Goal: Task Accomplishment & Management: Use online tool/utility

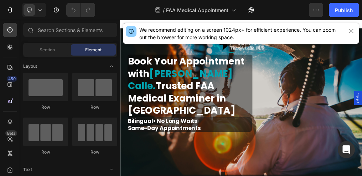
drag, startPoint x: 479, startPoint y: 63, endPoint x: 544, endPoint y: 90, distance: 70.7
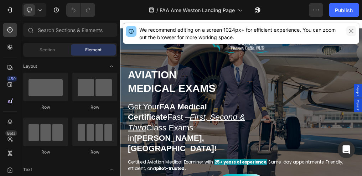
click at [350, 30] on icon "button" at bounding box center [351, 31] width 6 height 6
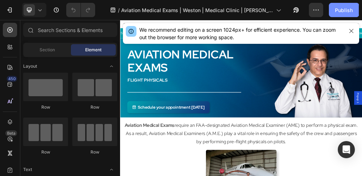
drag, startPoint x: 0, startPoint y: 0, endPoint x: 351, endPoint y: 12, distance: 350.7
click at [351, 12] on div "Publish" at bounding box center [344, 9] width 18 height 7
drag, startPoint x: 412, startPoint y: 33, endPoint x: 349, endPoint y: 31, distance: 63.0
click at [349, 31] on icon "button" at bounding box center [351, 31] width 6 height 6
click at [352, 31] on icon "button" at bounding box center [351, 31] width 6 height 6
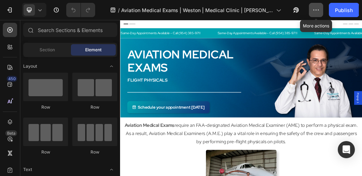
click at [317, 10] on icon "button" at bounding box center [315, 9] width 7 height 7
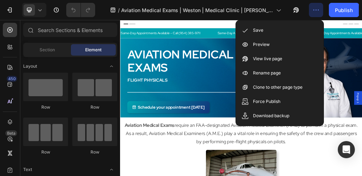
click at [99, 5] on div "7 Version history" at bounding box center [50, 10] width 101 height 14
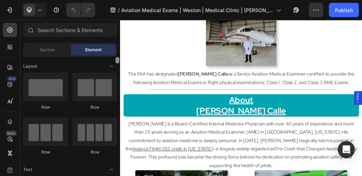
scroll to position [117, 0]
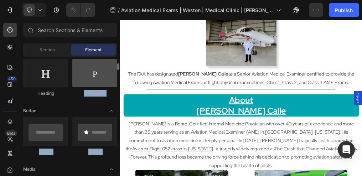
drag, startPoint x: 120, startPoint y: 69, endPoint x: 111, endPoint y: 69, distance: 8.9
click at [111, 69] on div "Layout Row Row Row Row Text Heading Text Block Button Button Button Media Image…" at bounding box center [70, 115] width 100 height 117
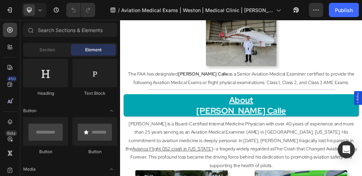
drag, startPoint x: 111, startPoint y: 69, endPoint x: 93, endPoint y: 18, distance: 54.2
click at [93, 18] on div "7 Version history / Aviation Medical Exams | Weston | Medical Clinic | Dr. Call…" at bounding box center [181, 10] width 362 height 20
drag, startPoint x: 120, startPoint y: 38, endPoint x: 115, endPoint y: 38, distance: 4.6
click at [115, 38] on div at bounding box center [70, 31] width 100 height 17
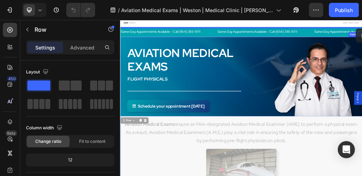
scroll to position [0, 0]
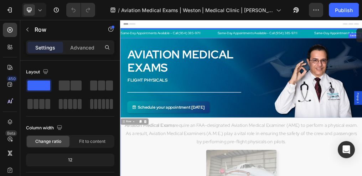
drag, startPoint x: 541, startPoint y: 40, endPoint x: 537, endPoint y: 35, distance: 6.3
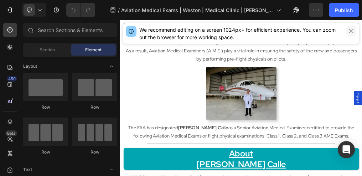
click at [352, 30] on icon "button" at bounding box center [351, 31] width 6 height 6
drag, startPoint x: 349, startPoint y: 30, endPoint x: 426, endPoint y: 43, distance: 78.6
click at [349, 30] on icon "button" at bounding box center [351, 31] width 6 height 6
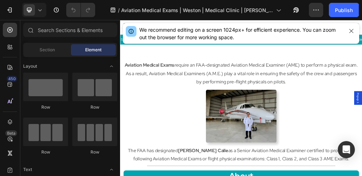
click at [361, 36] on div "We recommend editing on a screen 1024px+ for efficient experience. You can zoom…" at bounding box center [241, 33] width 242 height 26
click at [351, 31] on icon "button" at bounding box center [351, 31] width 4 height 4
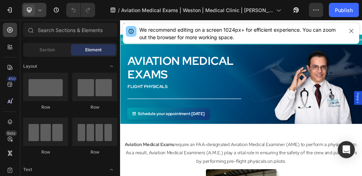
click at [40, 10] on icon at bounding box center [39, 10] width 3 height 2
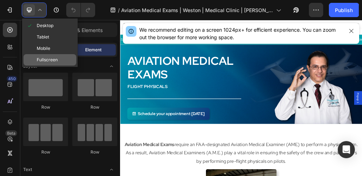
click at [42, 58] on span "Fullscreen" at bounding box center [47, 59] width 21 height 7
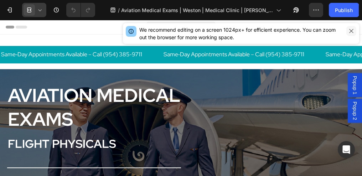
click at [350, 30] on icon "button" at bounding box center [351, 31] width 6 height 6
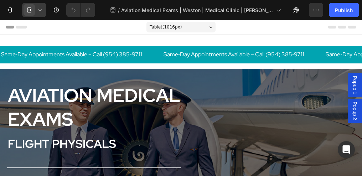
click at [38, 9] on icon at bounding box center [39, 9] width 7 height 7
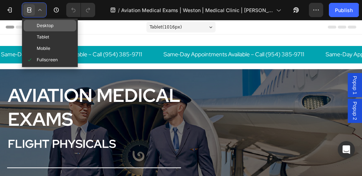
click at [42, 26] on span "Desktop" at bounding box center [45, 25] width 17 height 7
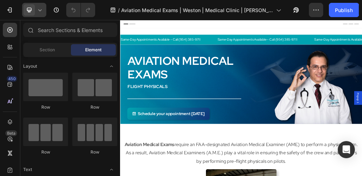
click at [39, 9] on icon at bounding box center [39, 9] width 7 height 7
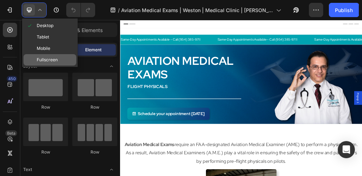
click at [39, 60] on span "Fullscreen" at bounding box center [47, 59] width 21 height 7
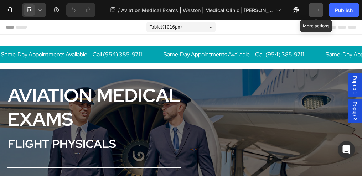
click at [316, 10] on icon "button" at bounding box center [315, 9] width 7 height 7
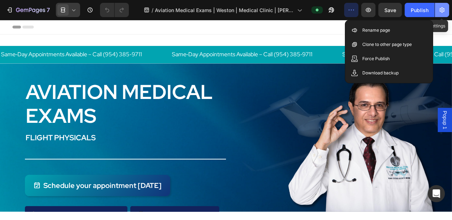
click at [361, 9] on icon "button" at bounding box center [441, 9] width 7 height 7
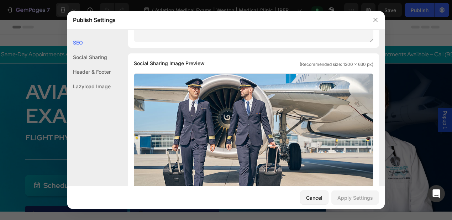
scroll to position [181, 0]
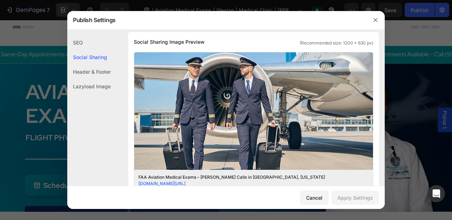
click at [361, 19] on icon "button" at bounding box center [376, 20] width 6 height 6
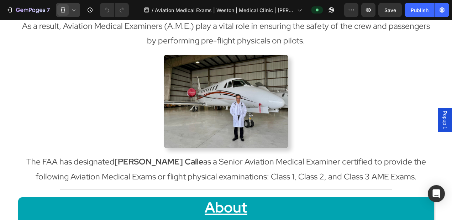
scroll to position [280, 0]
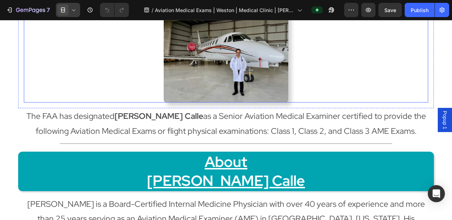
click at [232, 62] on img at bounding box center [226, 56] width 125 height 94
drag, startPoint x: 380, startPoint y: 20, endPoint x: 122, endPoint y: 45, distance: 258.5
click at [122, 45] on div at bounding box center [226, 56] width 404 height 94
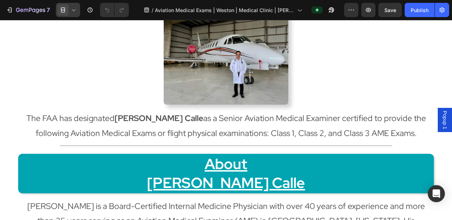
scroll to position [0, 0]
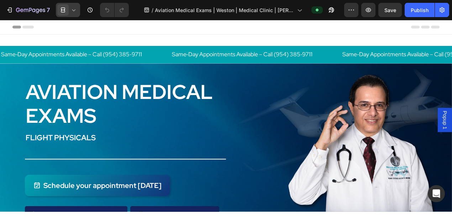
click at [73, 10] on icon at bounding box center [73, 9] width 7 height 7
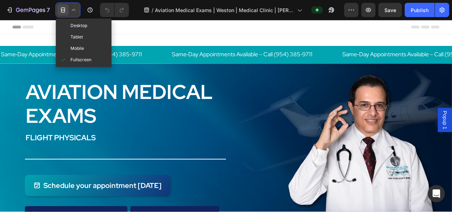
drag, startPoint x: 75, startPoint y: 26, endPoint x: 88, endPoint y: 37, distance: 17.2
click at [75, 26] on span "Desktop" at bounding box center [78, 25] width 17 height 7
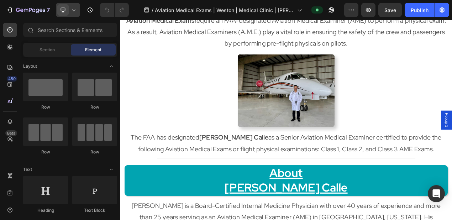
scroll to position [210, 0]
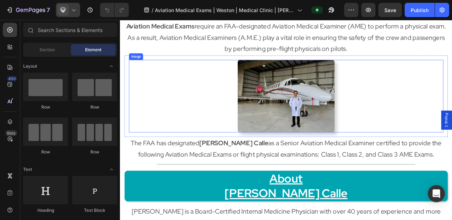
click at [314, 95] on img at bounding box center [333, 118] width 125 height 94
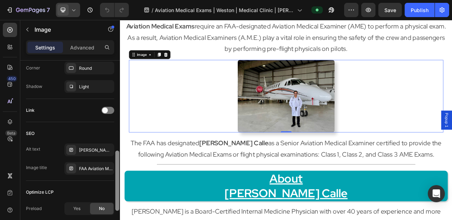
scroll to position [290, 0]
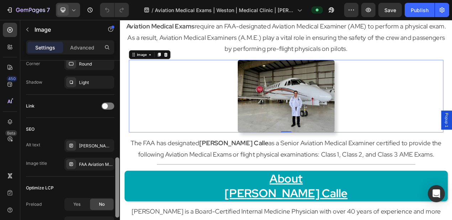
drag, startPoint x: 117, startPoint y: 106, endPoint x: 117, endPoint y: 203, distance: 97.2
click at [117, 175] on div at bounding box center [117, 187] width 4 height 60
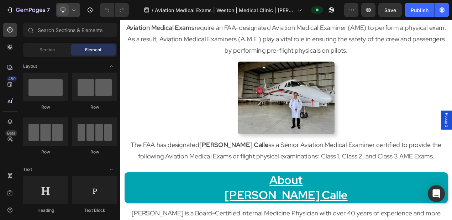
scroll to position [0, 0]
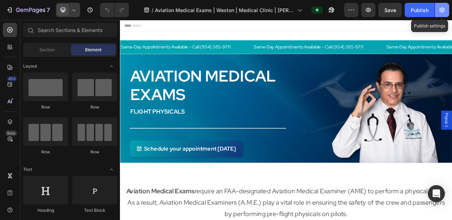
click at [361, 12] on icon "button" at bounding box center [441, 9] width 7 height 7
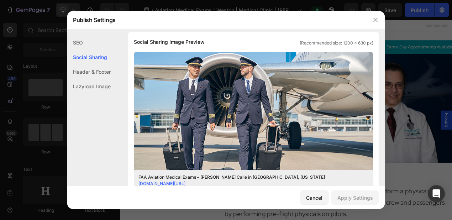
scroll to position [193, 0]
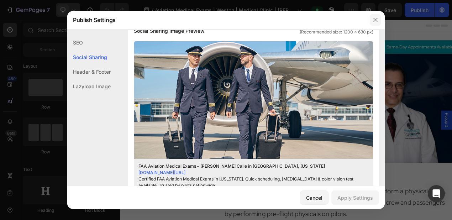
click at [361, 20] on icon "button" at bounding box center [376, 20] width 6 height 6
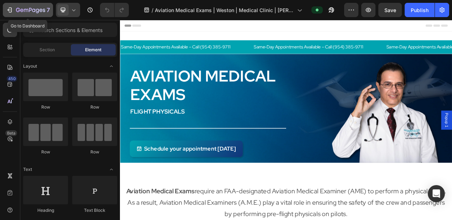
click at [11, 9] on icon "button" at bounding box center [10, 9] width 3 height 5
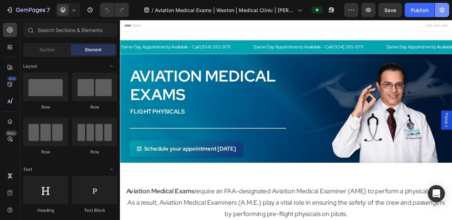
drag, startPoint x: 426, startPoint y: 75, endPoint x: 442, endPoint y: 11, distance: 66.6
click at [442, 11] on icon "button" at bounding box center [441, 9] width 7 height 7
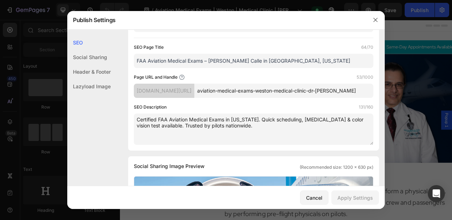
scroll to position [63, 0]
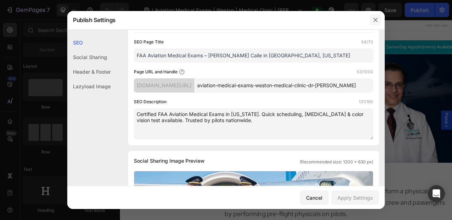
click at [377, 20] on icon "button" at bounding box center [376, 20] width 6 height 6
